Goal: Transaction & Acquisition: Book appointment/travel/reservation

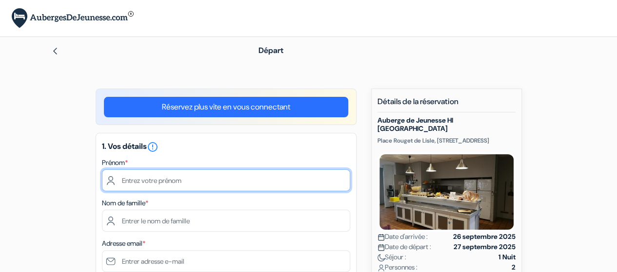
click at [179, 178] on input "text" at bounding box center [226, 181] width 248 height 22
type input "[PERSON_NAME]"
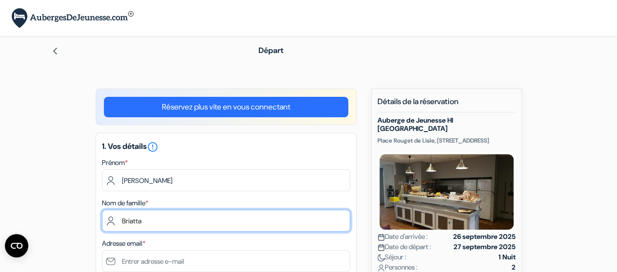
type input "Briatta"
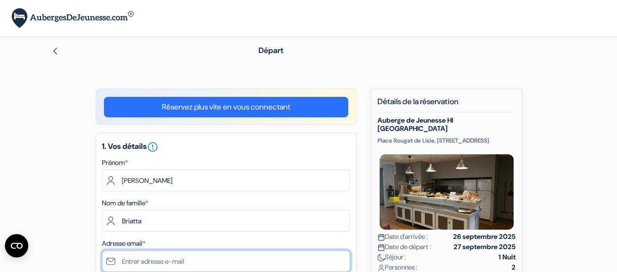
click at [188, 265] on input "text" at bounding box center [226, 262] width 248 height 22
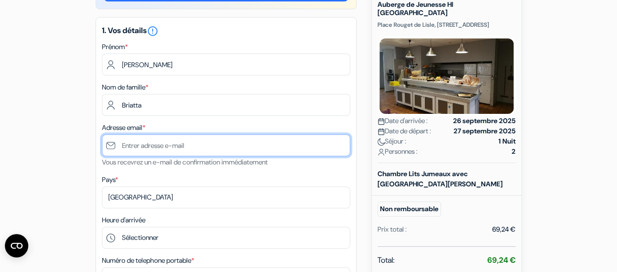
scroll to position [126, 0]
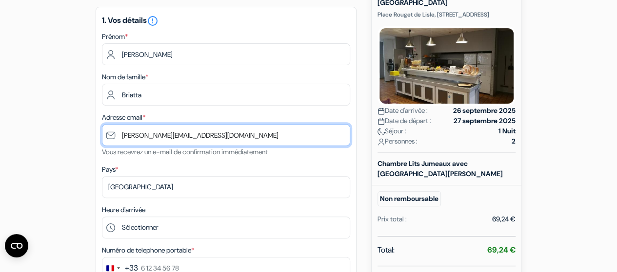
type input "[PERSON_NAME][EMAIL_ADDRESS][DOMAIN_NAME]"
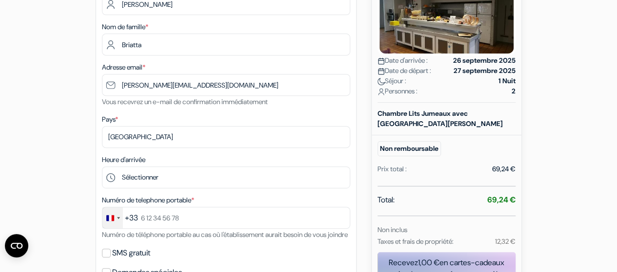
scroll to position [175, 0]
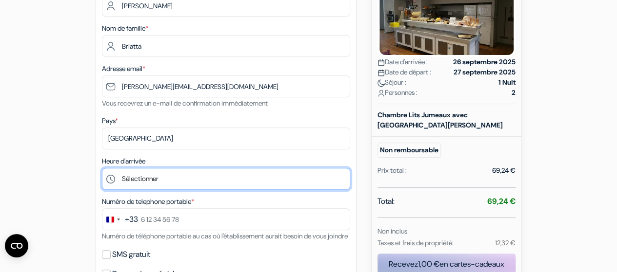
click at [136, 177] on select "Sélectionner 16:00 17:00 18:00 19:00 20:00" at bounding box center [226, 179] width 248 height 22
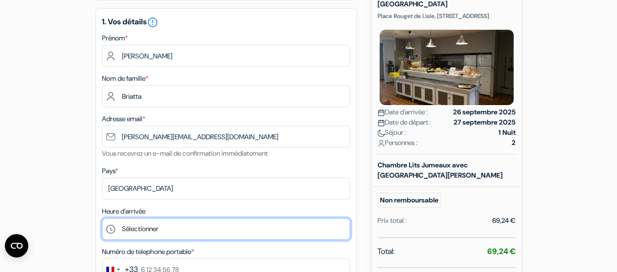
scroll to position [126, 0]
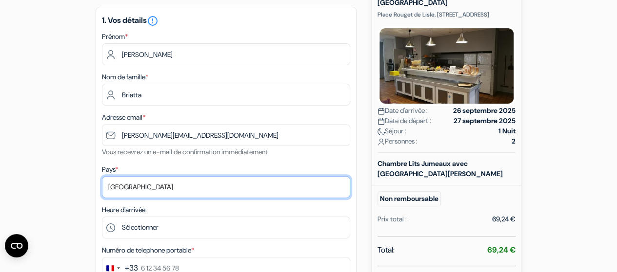
click at [156, 190] on select "Selectionner le pays Abkhazie [GEOGRAPHIC_DATA] [GEOGRAPHIC_DATA] [GEOGRAPHIC_D…" at bounding box center [226, 187] width 248 height 22
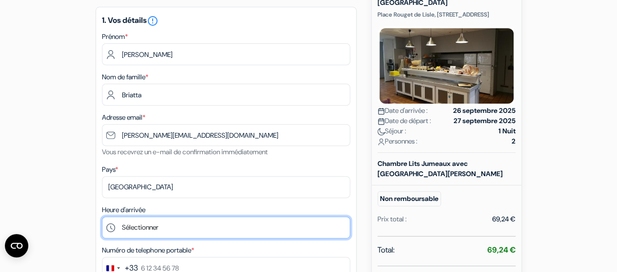
click at [204, 221] on select "Sélectionner 16:00 17:00 18:00 19:00 20:00" at bounding box center [226, 228] width 248 height 22
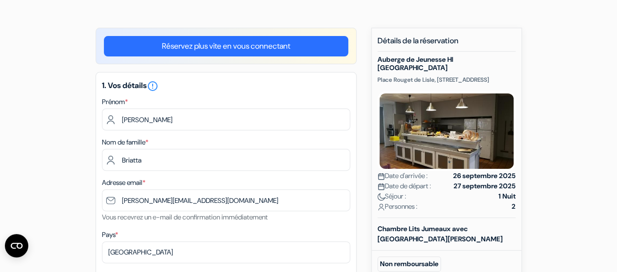
scroll to position [49, 0]
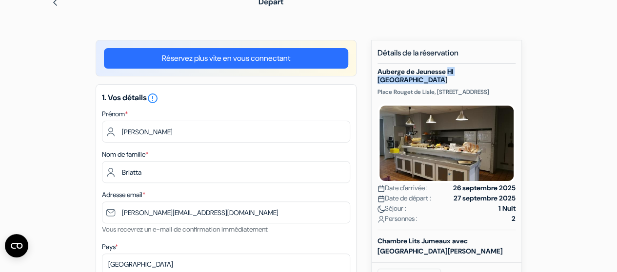
drag, startPoint x: 450, startPoint y: 72, endPoint x: 457, endPoint y: 83, distance: 13.4
click at [457, 83] on h5 "Auberge de Jeunesse HI [GEOGRAPHIC_DATA]" at bounding box center [446, 76] width 138 height 17
copy h5 "HI [GEOGRAPHIC_DATA]"
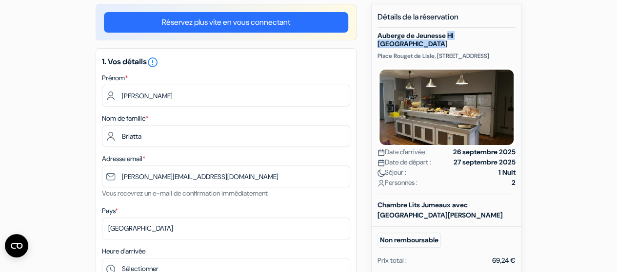
scroll to position [195, 0]
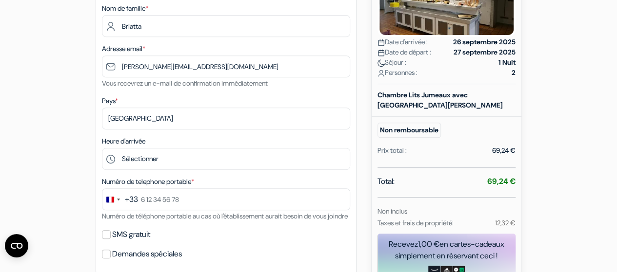
click at [596, 168] on form "Départ add_box Auberge de Jeunesse HI [GEOGRAPHIC_DATA] [STREET_ADDRESS]" at bounding box center [308, 213] width 617 height 742
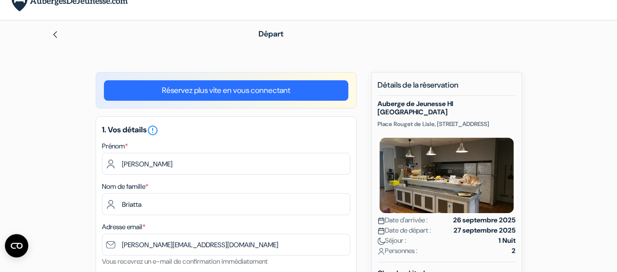
scroll to position [0, 0]
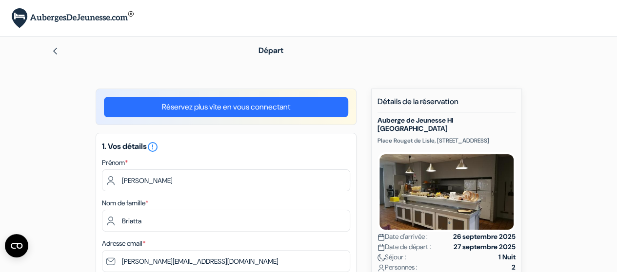
drag, startPoint x: 376, startPoint y: 139, endPoint x: 405, endPoint y: 150, distance: 30.7
copy p "Place Rouget de Lisle, [STREET_ADDRESS]"
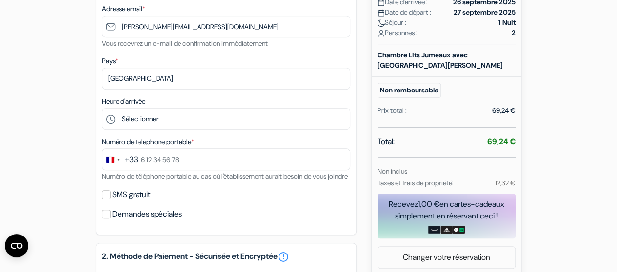
scroll to position [341, 0]
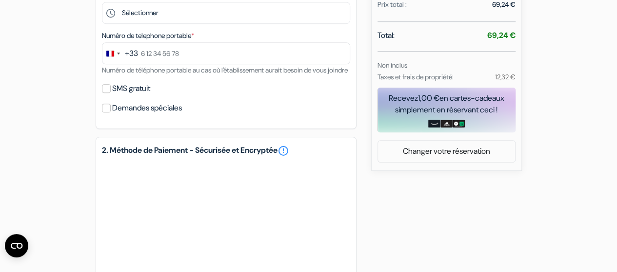
click at [39, 82] on div "add_box Auberge de Jeunesse HI [GEOGRAPHIC_DATA] [STREET_ADDRESS] Détails de l'…" at bounding box center [309, 105] width 556 height 715
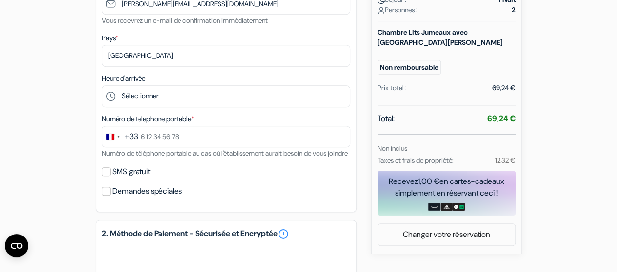
scroll to position [244, 0]
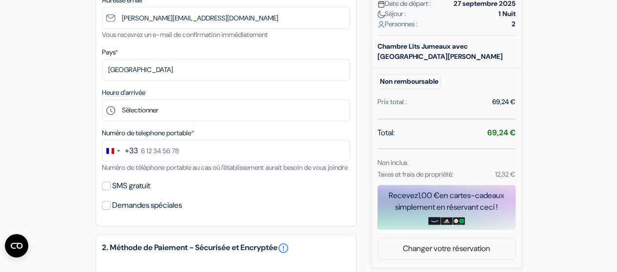
click at [594, 132] on form "Départ add_box Auberge de Jeunesse HI [GEOGRAPHIC_DATA] [STREET_ADDRESS]" at bounding box center [308, 164] width 617 height 742
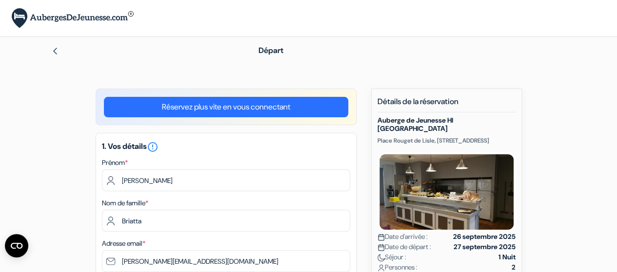
scroll to position [0, 0]
